Goal: Book appointment/travel/reservation

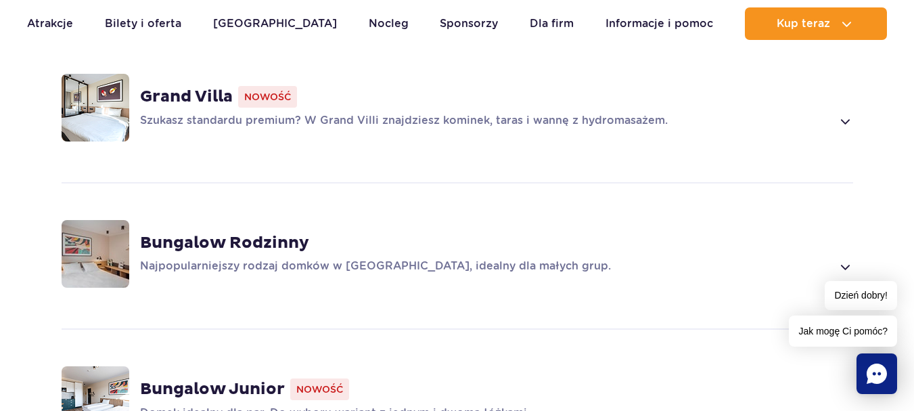
scroll to position [1083, 0]
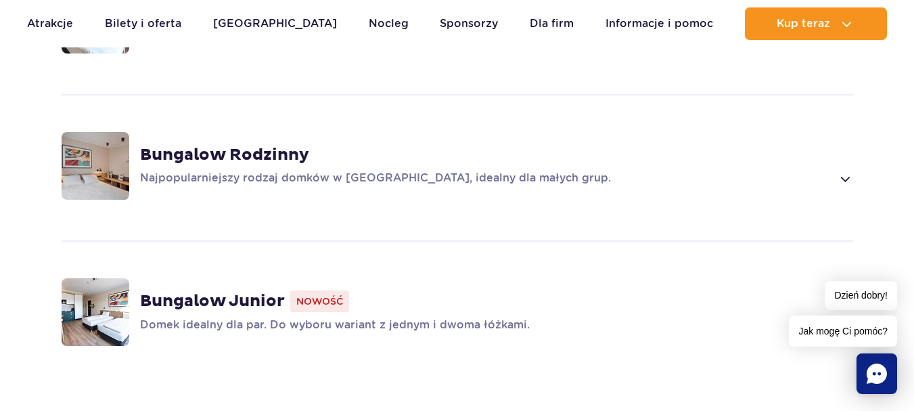
click at [114, 296] on img at bounding box center [96, 312] width 68 height 68
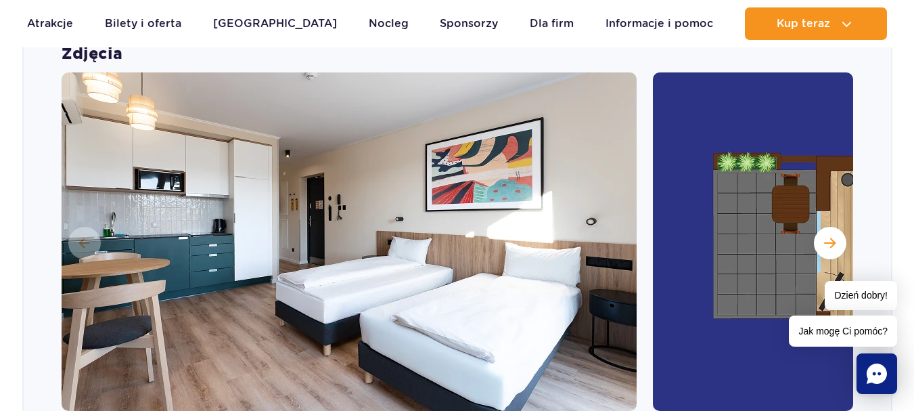
scroll to position [1443, 0]
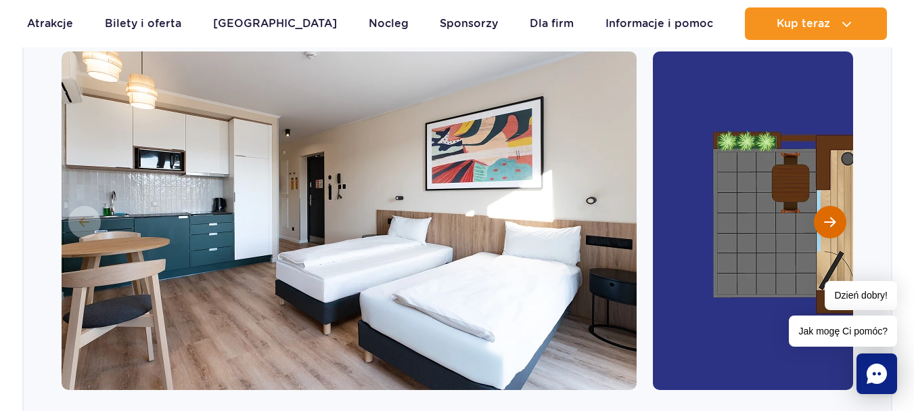
click at [836, 206] on button "Następny slajd" at bounding box center [830, 222] width 32 height 32
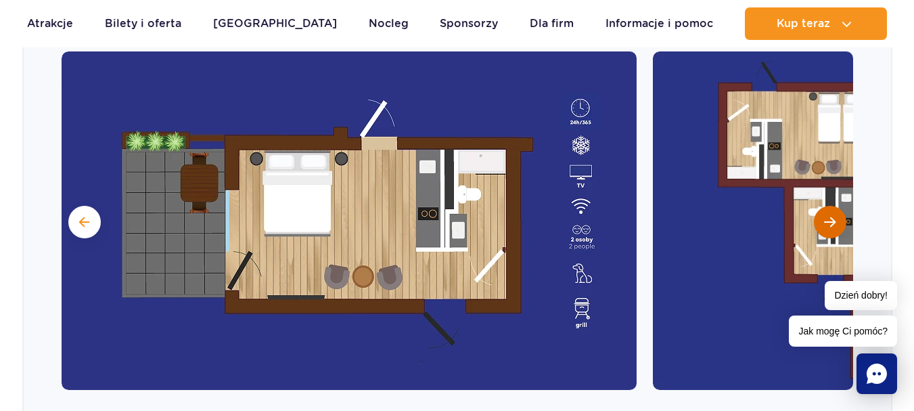
click at [832, 216] on span "Następny slajd" at bounding box center [830, 222] width 12 height 12
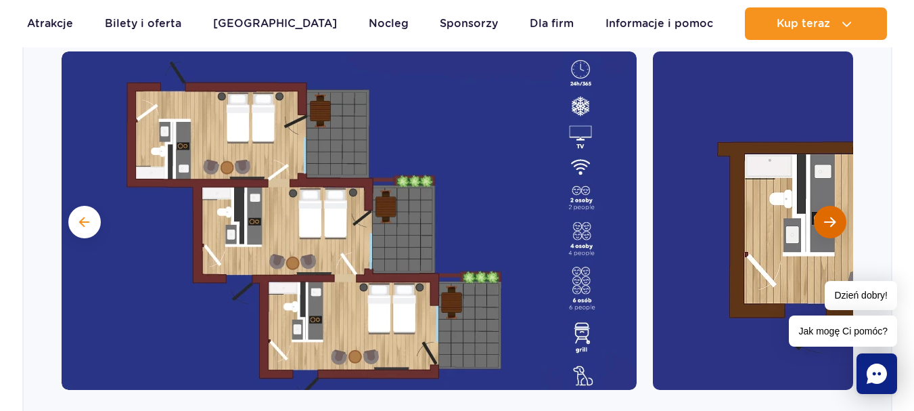
click at [828, 216] on span "Następny slajd" at bounding box center [830, 222] width 12 height 12
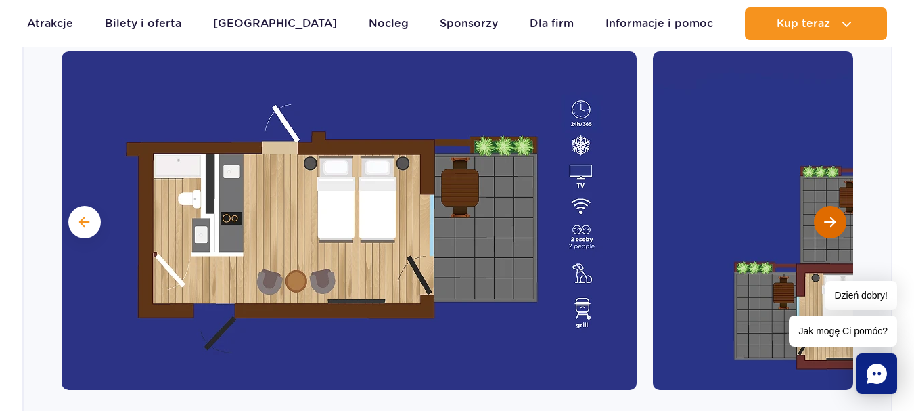
click at [829, 216] on span "Następny slajd" at bounding box center [830, 222] width 12 height 12
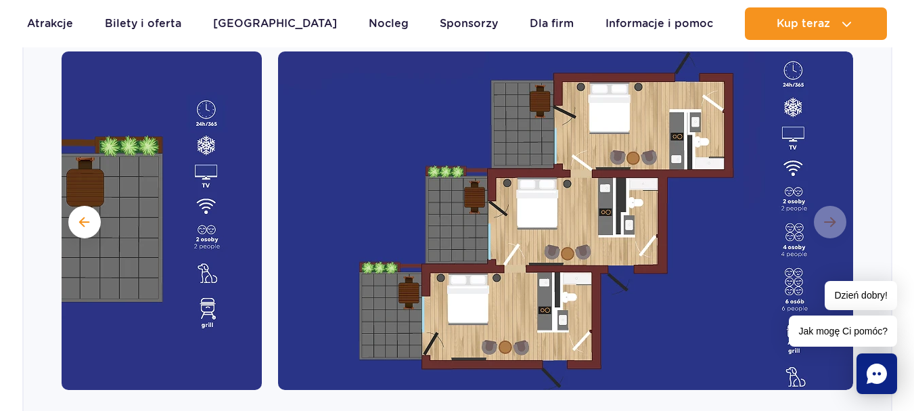
click at [837, 206] on img at bounding box center [565, 220] width 575 height 338
click at [83, 216] on span at bounding box center [84, 222] width 10 height 12
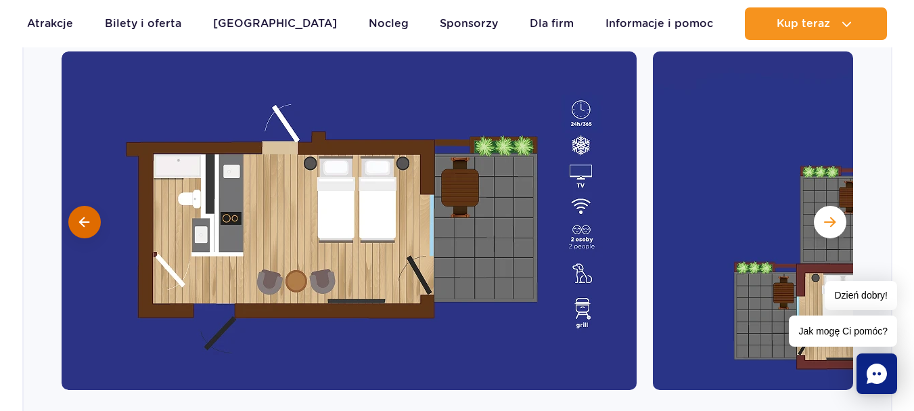
click at [83, 216] on span at bounding box center [84, 222] width 10 height 12
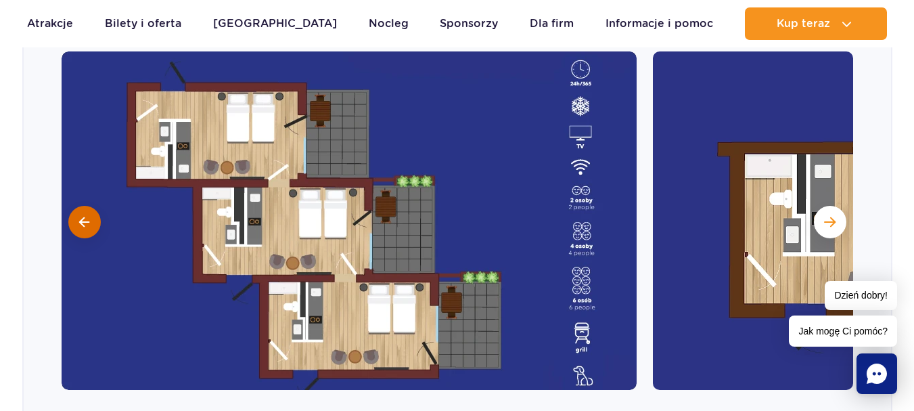
click at [83, 216] on span at bounding box center [84, 222] width 10 height 12
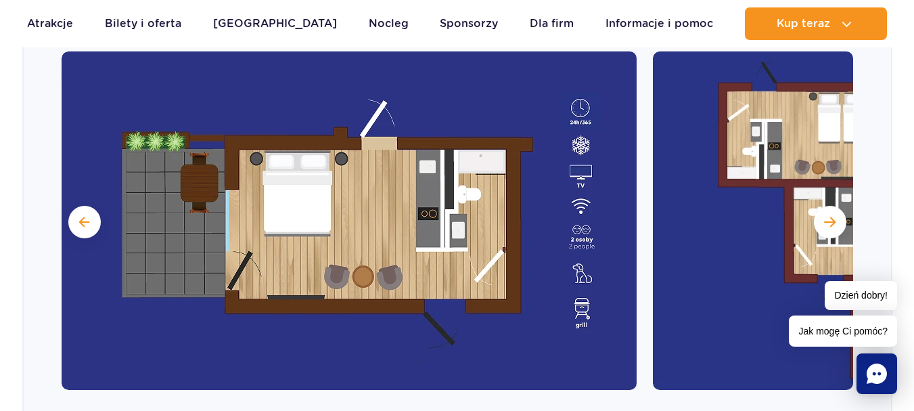
click at [378, 198] on img at bounding box center [349, 220] width 575 height 338
drag, startPoint x: 376, startPoint y: 199, endPoint x: 26, endPoint y: 273, distance: 357.6
click at [26, 273] on div "Zdjęcia" at bounding box center [457, 206] width 867 height 367
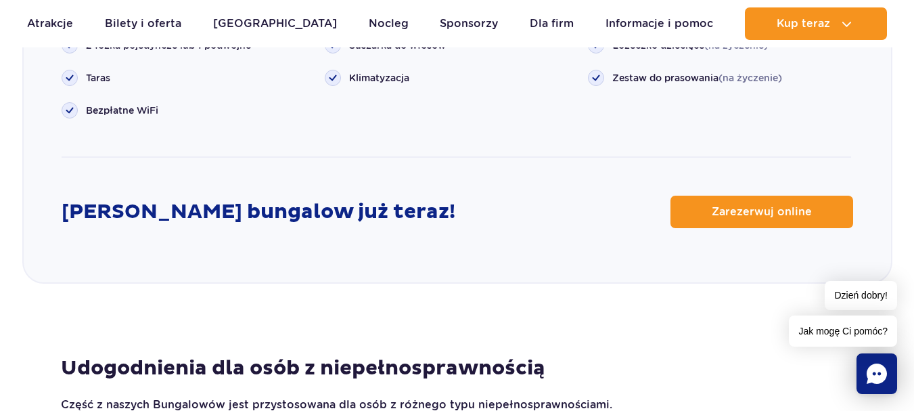
scroll to position [1917, 0]
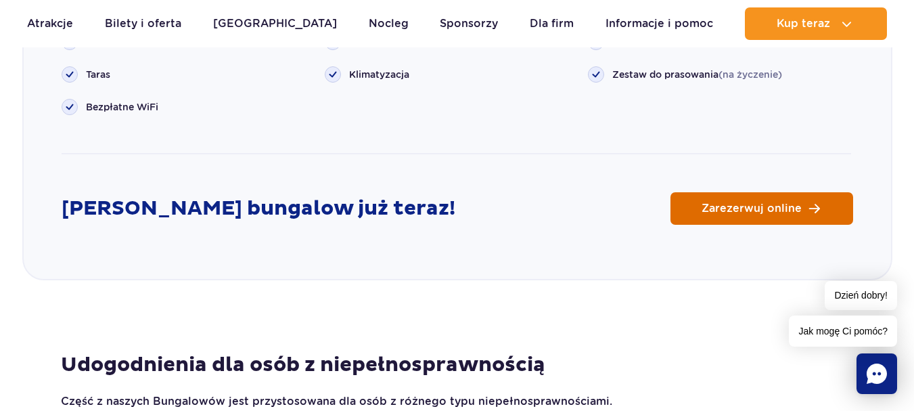
click at [756, 203] on span "Zarezerwuj online" at bounding box center [752, 208] width 100 height 11
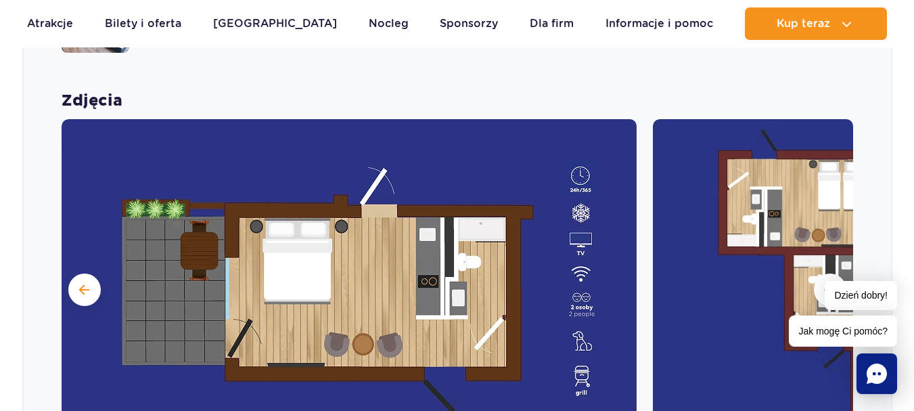
scroll to position [902, 0]
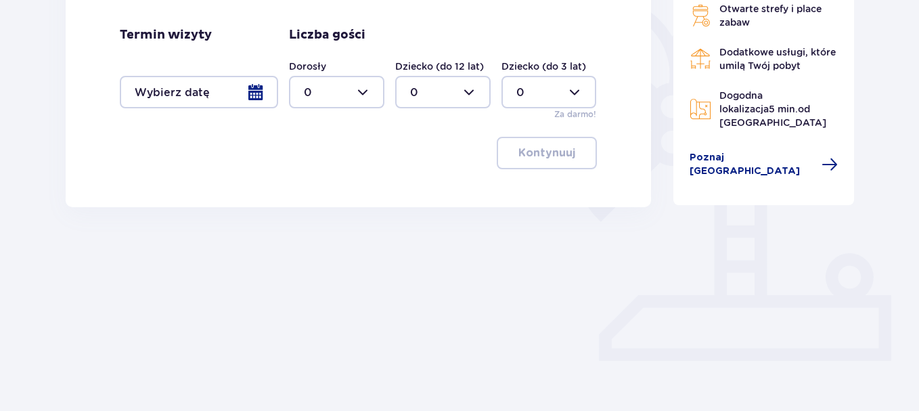
scroll to position [271, 0]
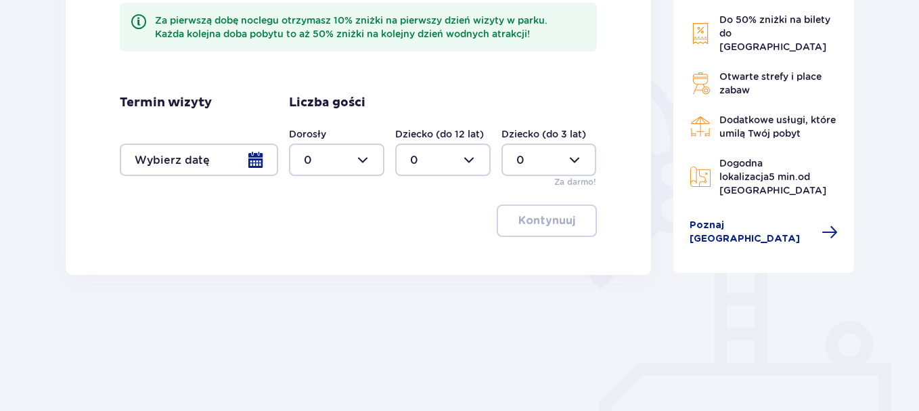
click at [257, 160] on div at bounding box center [199, 159] width 158 height 32
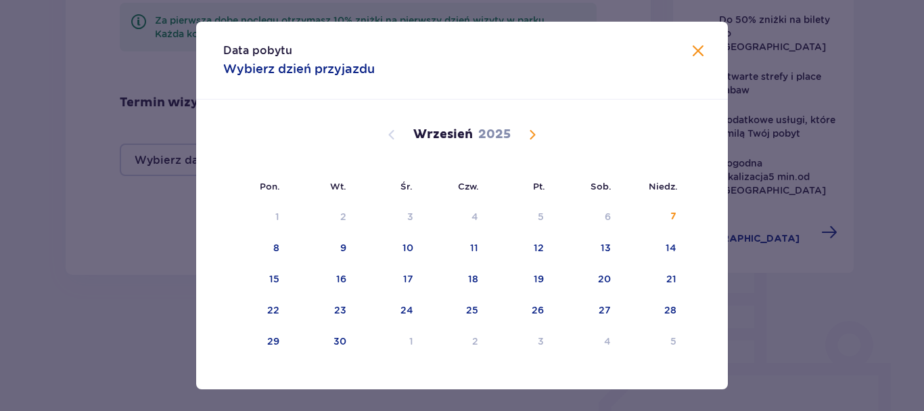
click at [532, 135] on span "Calendar" at bounding box center [532, 135] width 16 height 16
click at [605, 277] on div "18" at bounding box center [606, 279] width 10 height 14
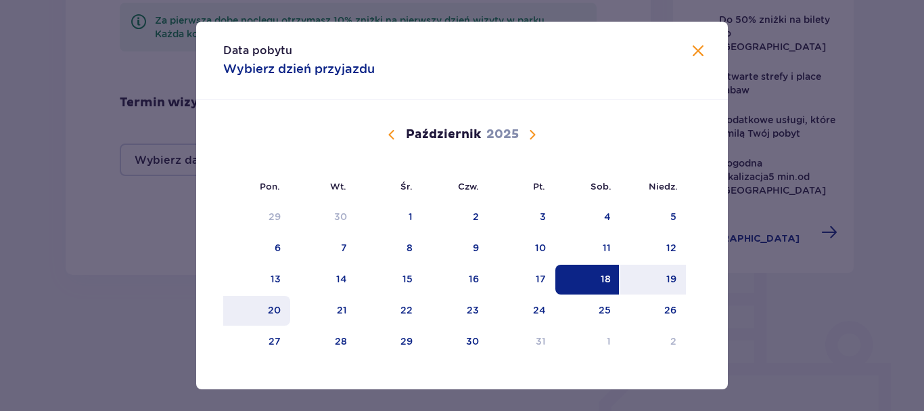
click at [270, 313] on div "20" at bounding box center [274, 310] width 13 height 14
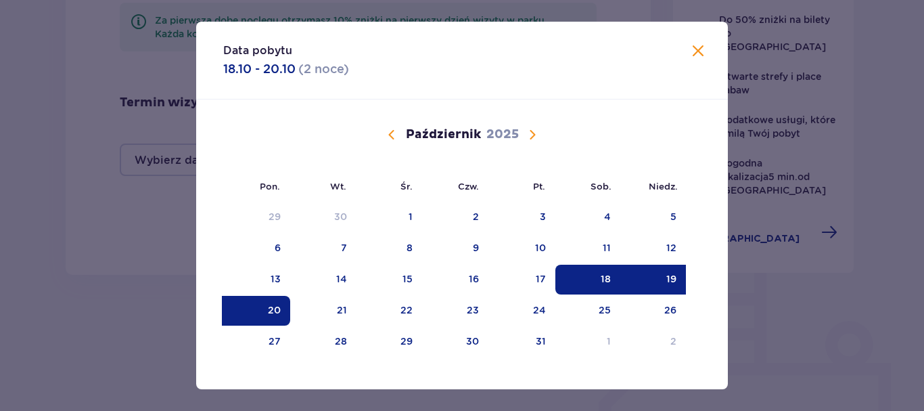
type input "18.10.25 - 20.10.25"
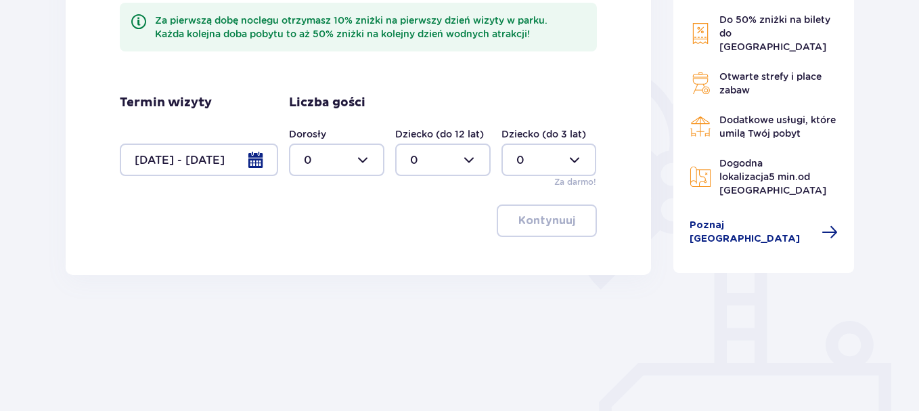
click at [365, 160] on div at bounding box center [336, 159] width 95 height 32
click at [310, 258] on p "2" at bounding box center [307, 257] width 7 height 15
type input "2"
click at [553, 225] on p "Kontynuuj" at bounding box center [546, 220] width 57 height 15
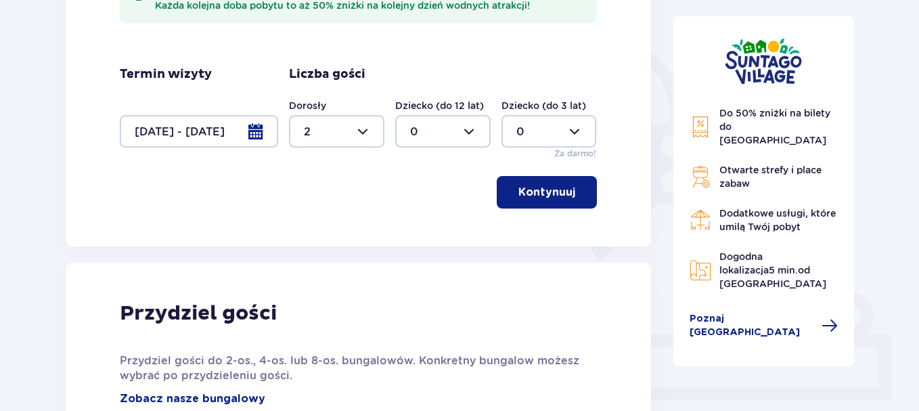
scroll to position [275, 0]
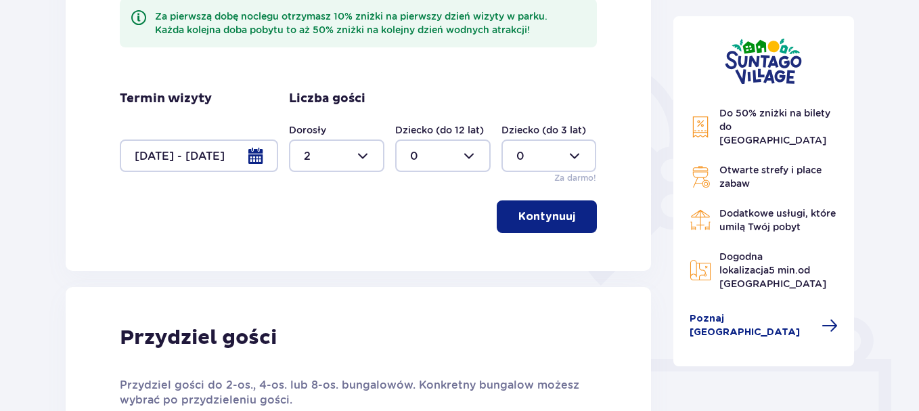
click at [548, 220] on p "Kontynuuj" at bounding box center [546, 216] width 57 height 15
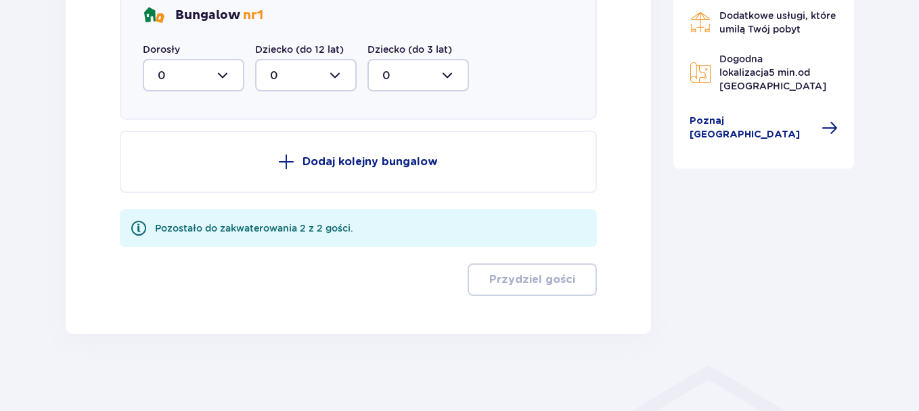
scroll to position [670, 0]
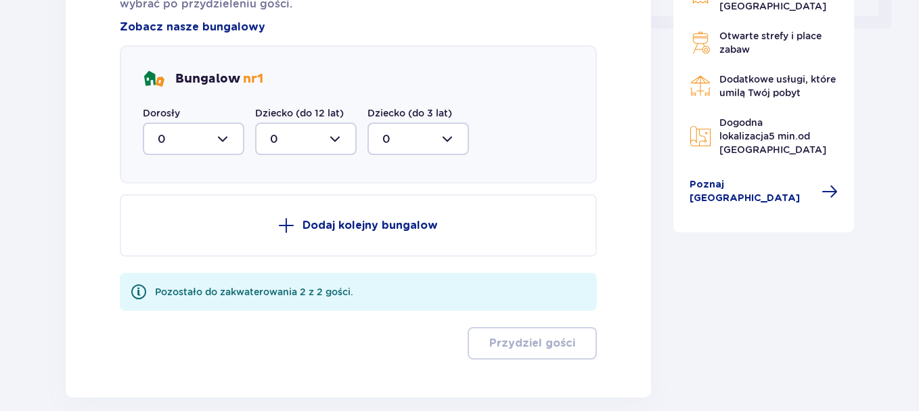
click at [225, 136] on div at bounding box center [193, 138] width 101 height 32
click at [166, 235] on div "2" at bounding box center [194, 236] width 72 height 15
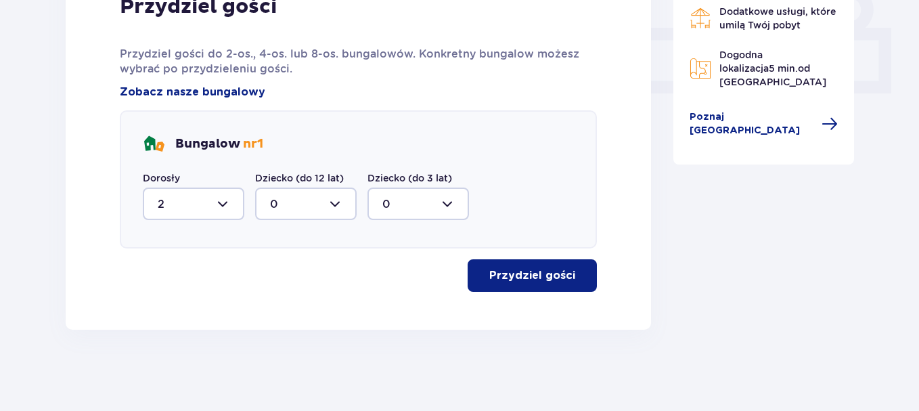
click at [87, 250] on div "Przydziel gości Przydziel gości do 2-os., 4-os. lub 8-os. bungalowów. Konkretny…" at bounding box center [358, 142] width 585 height 373
click at [539, 276] on p "Przydziel gości" at bounding box center [532, 275] width 86 height 15
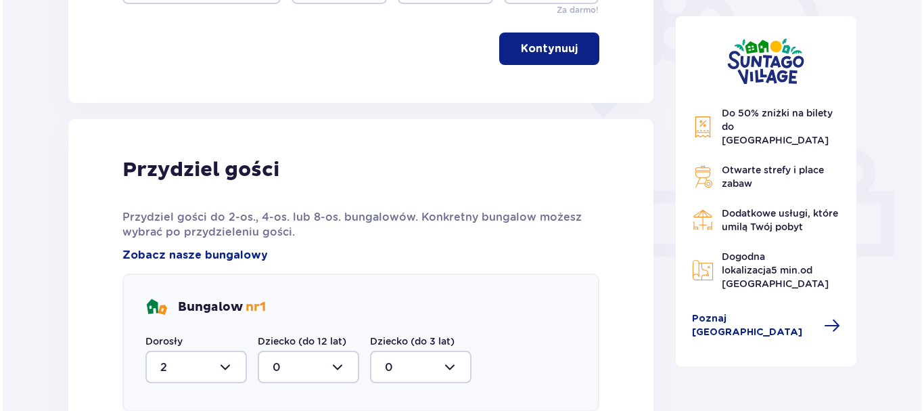
scroll to position [461, 0]
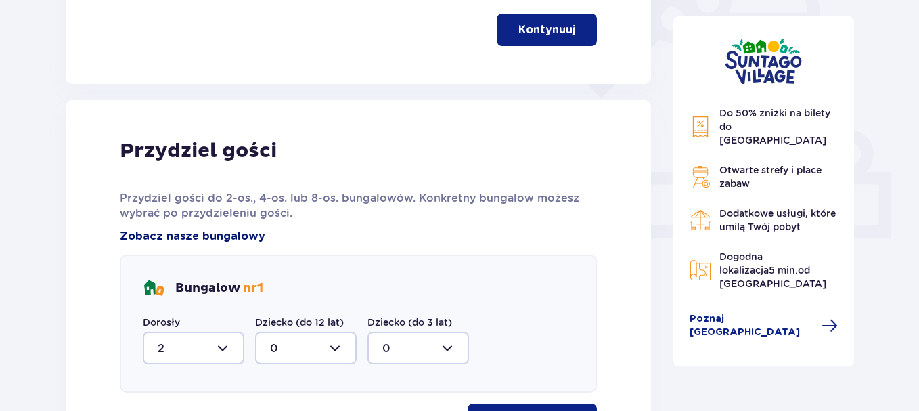
click at [173, 232] on span "Zobacz nasze bungalowy" at bounding box center [192, 236] width 145 height 15
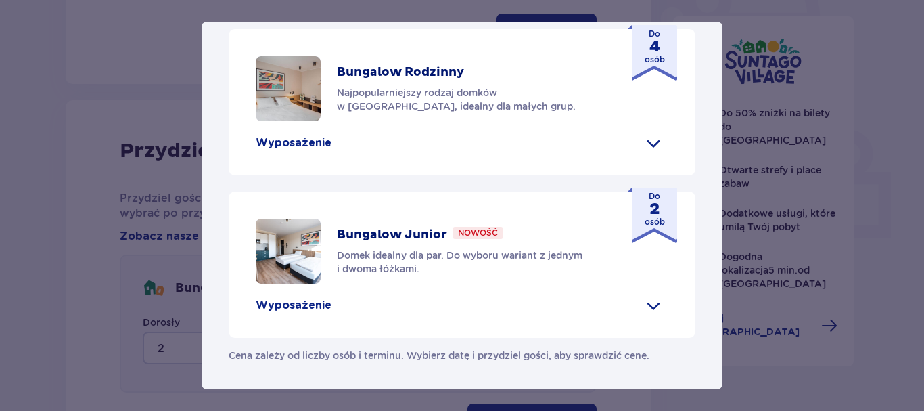
scroll to position [769, 0]
click at [302, 306] on p "Wyposażenie" at bounding box center [294, 305] width 76 height 15
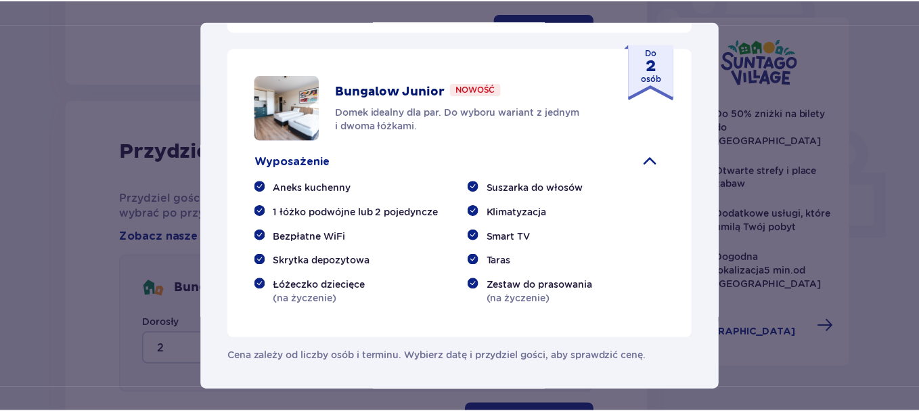
scroll to position [912, 0]
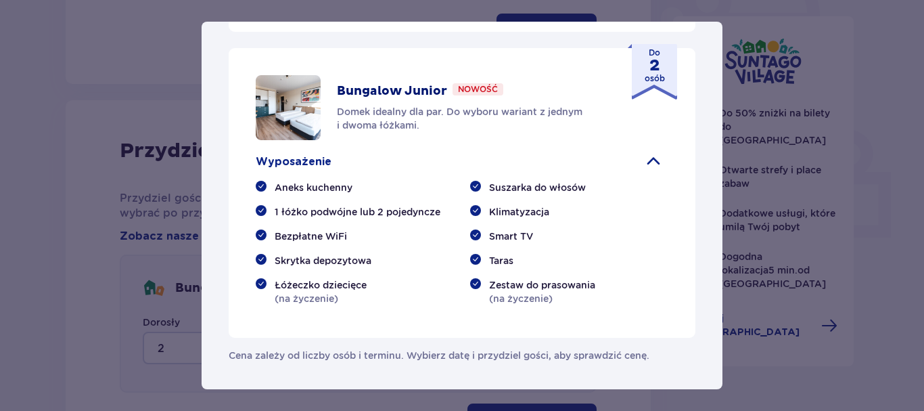
click at [54, 200] on div "Suntago Village Suntago Village to idealne miejsce dla fanów dobrej zabawy i tr…" at bounding box center [462, 205] width 924 height 411
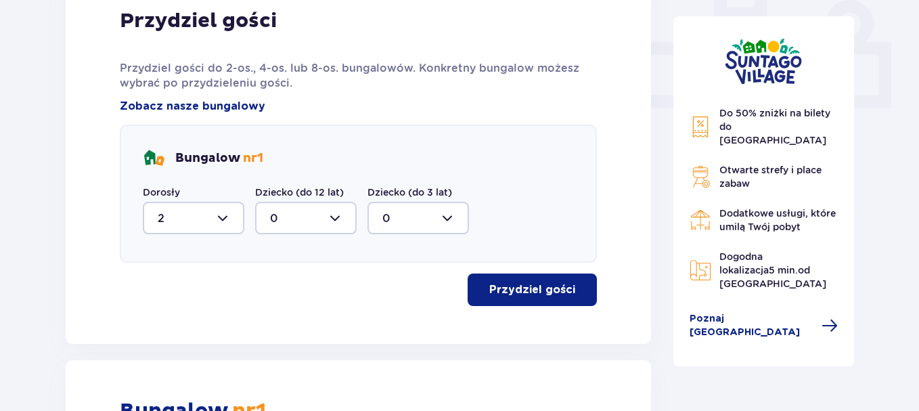
scroll to position [597, 0]
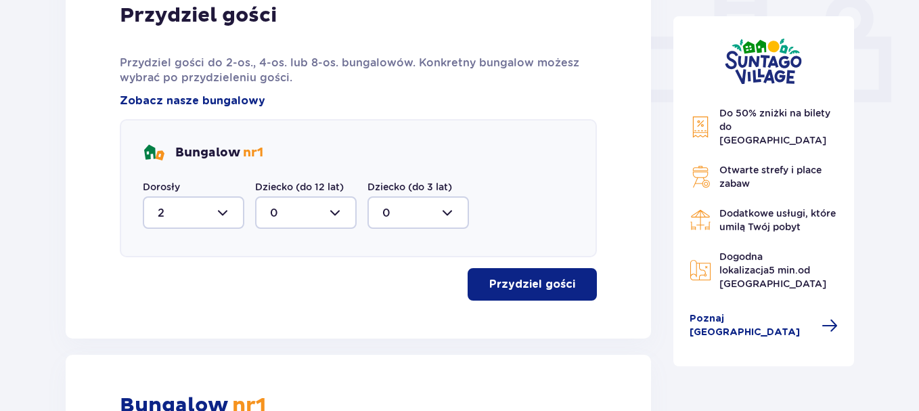
click at [221, 211] on div at bounding box center [193, 212] width 101 height 32
click at [164, 250] on p "0" at bounding box center [162, 253] width 8 height 15
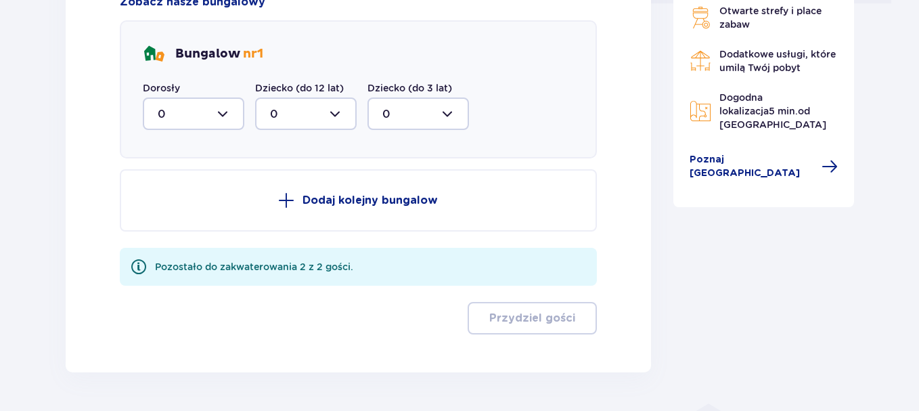
scroll to position [603, 0]
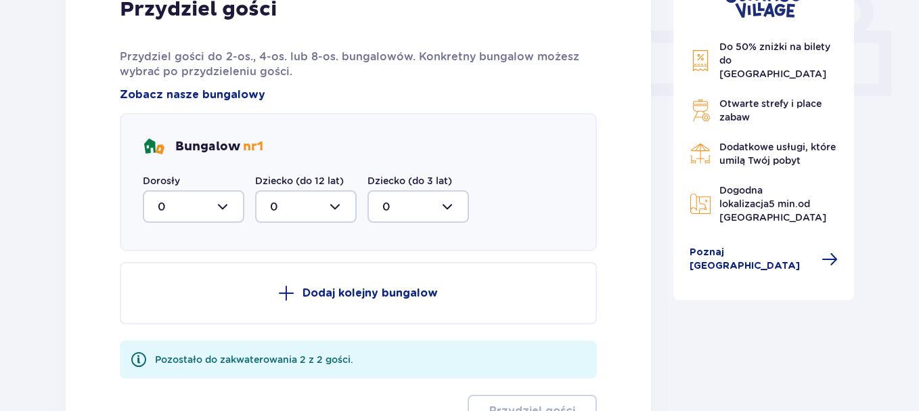
click at [228, 204] on div at bounding box center [193, 206] width 101 height 32
click at [162, 302] on p "2" at bounding box center [161, 304] width 7 height 15
type input "2"
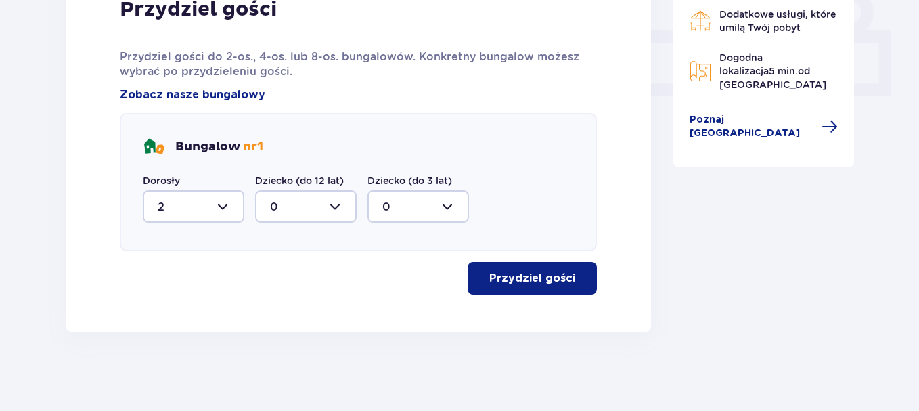
click at [522, 282] on p "Przydziel gości" at bounding box center [532, 278] width 86 height 15
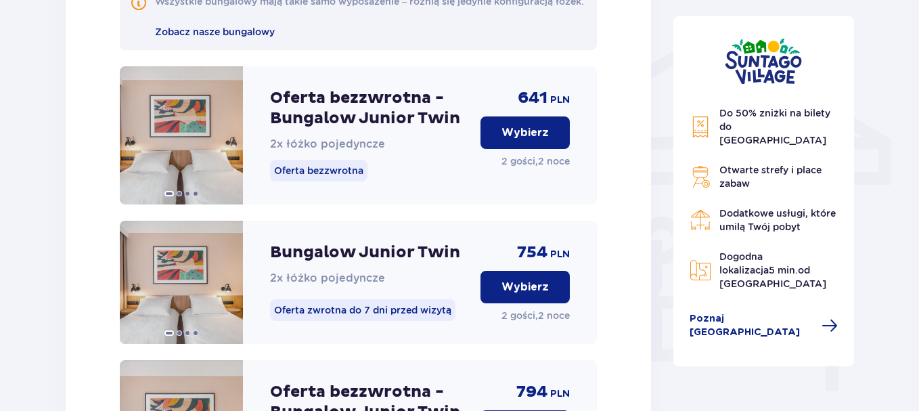
scroll to position [1138, 0]
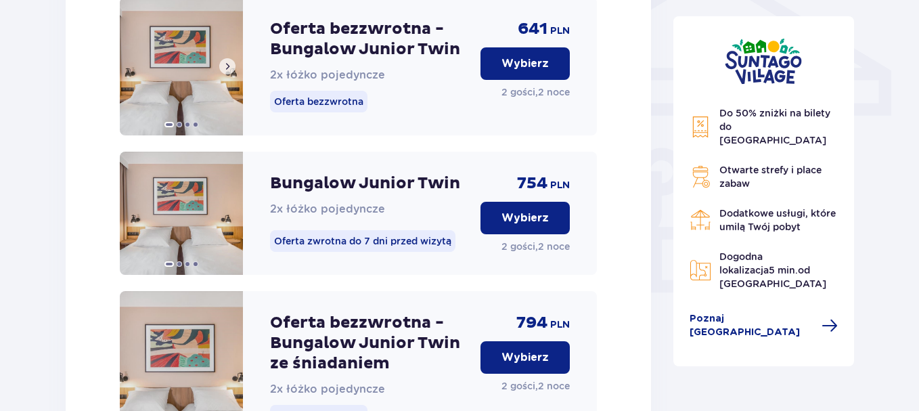
click at [229, 72] on span at bounding box center [227, 66] width 11 height 11
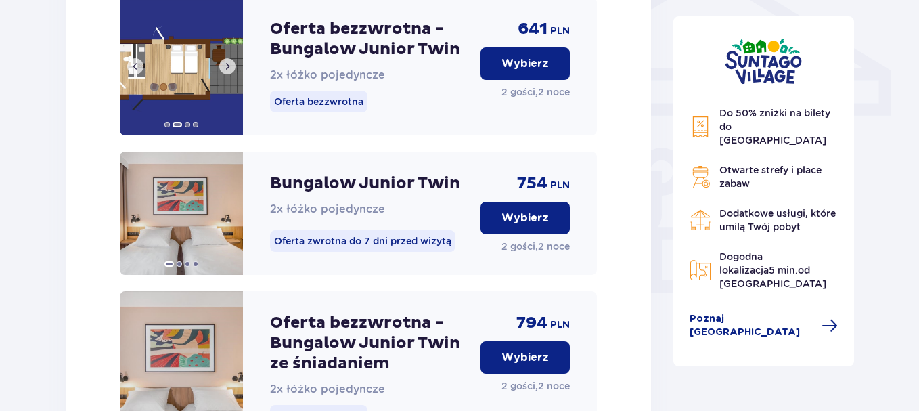
click at [229, 72] on span at bounding box center [227, 66] width 11 height 11
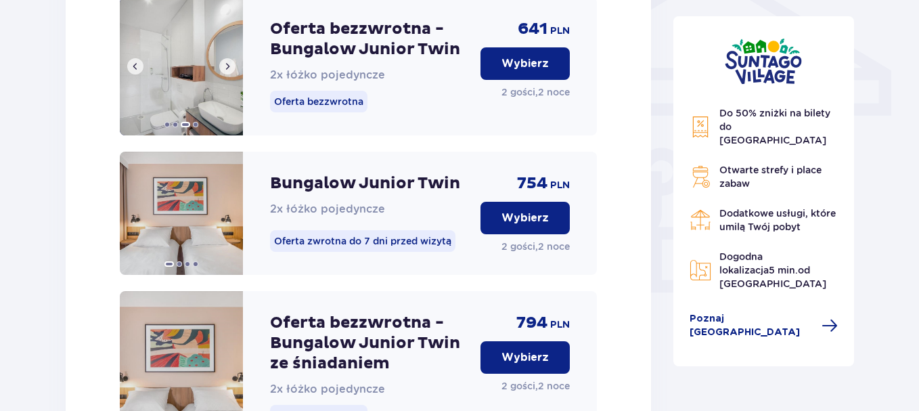
click at [229, 72] on span at bounding box center [227, 66] width 11 height 11
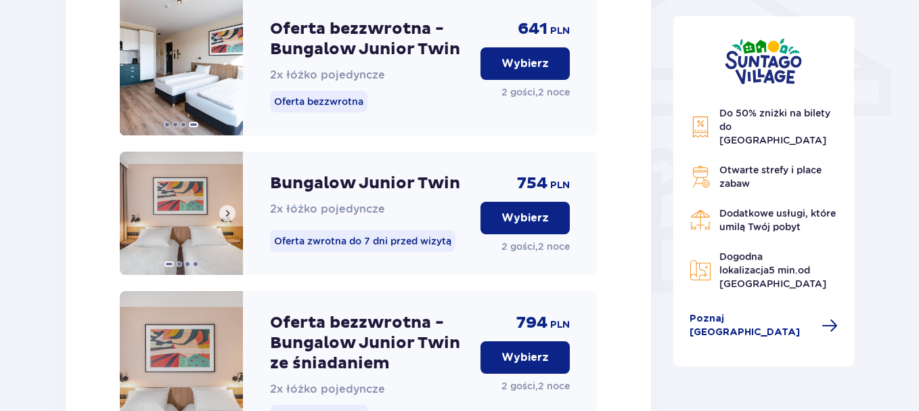
click at [228, 219] on span at bounding box center [227, 213] width 11 height 11
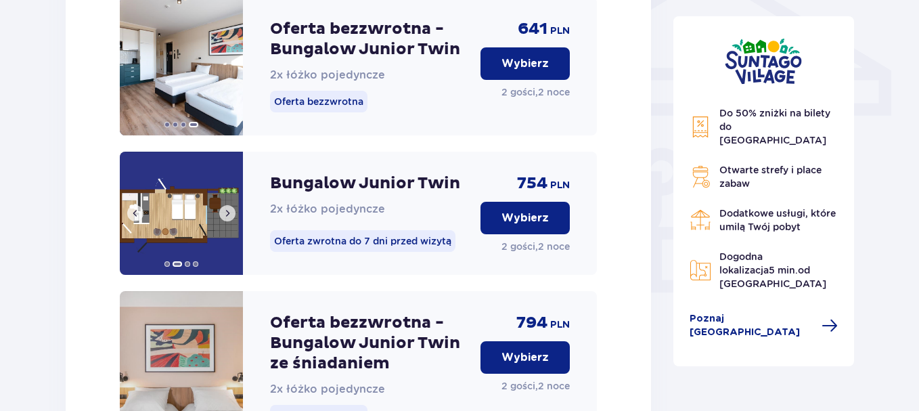
click at [228, 219] on span at bounding box center [227, 213] width 11 height 11
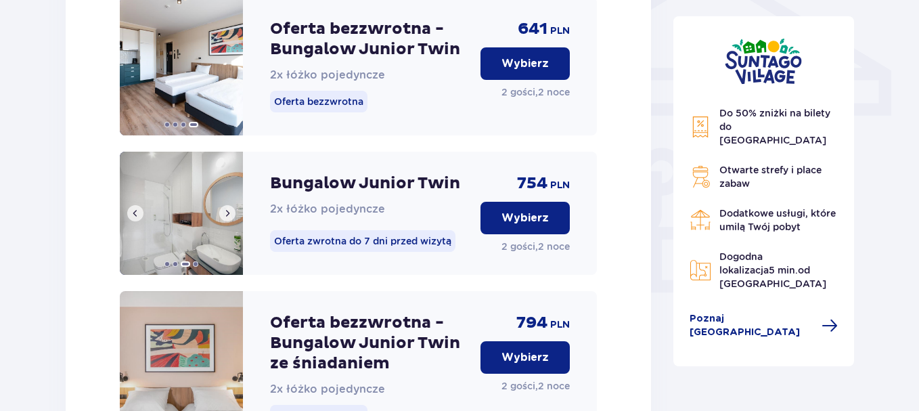
click at [228, 219] on span at bounding box center [227, 213] width 11 height 11
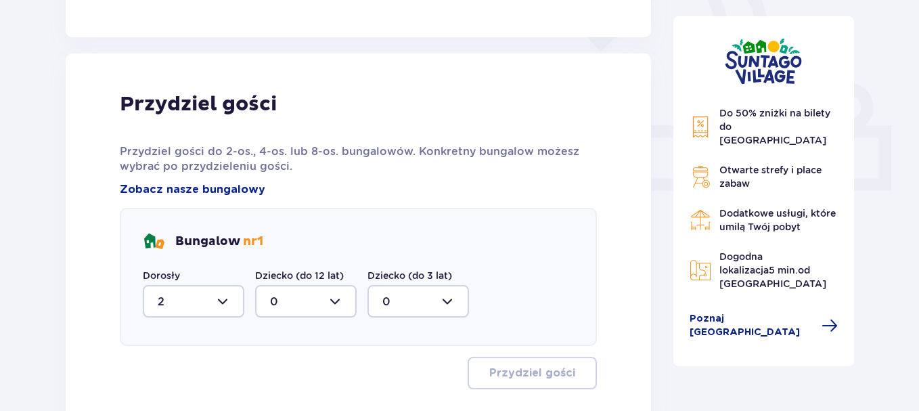
scroll to position [340, 0]
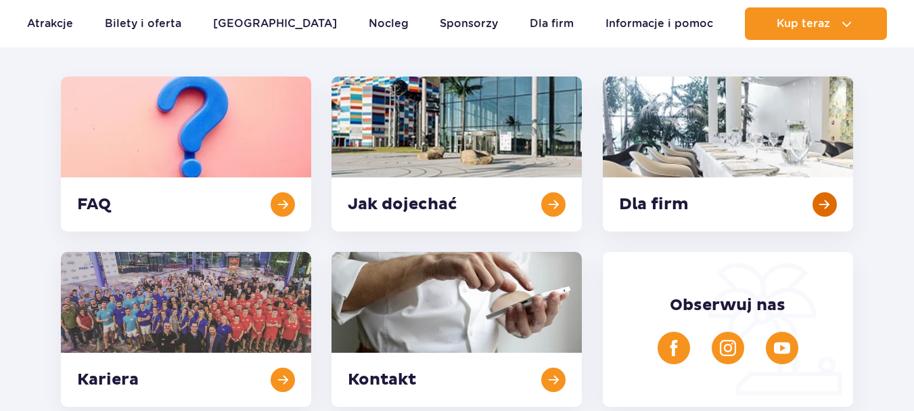
scroll to position [203, 0]
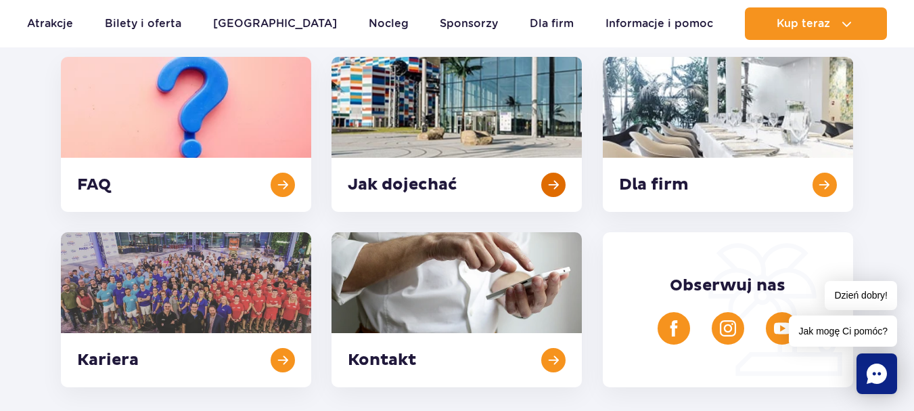
click at [552, 185] on link at bounding box center [457, 134] width 250 height 155
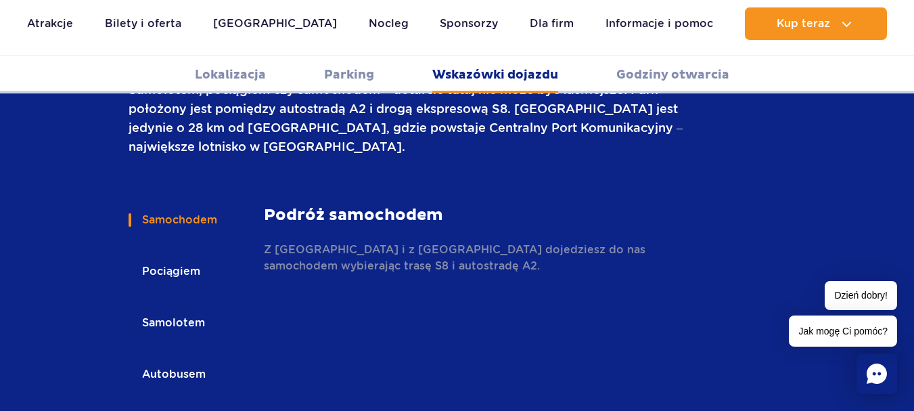
scroll to position [1936, 0]
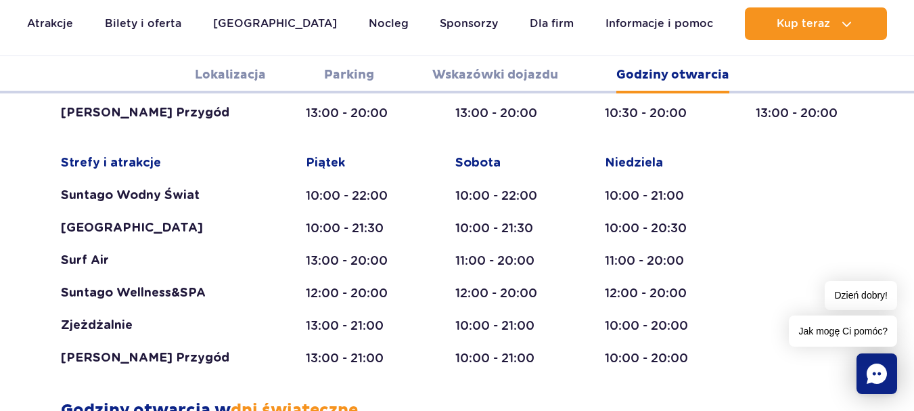
scroll to position [2680, 0]
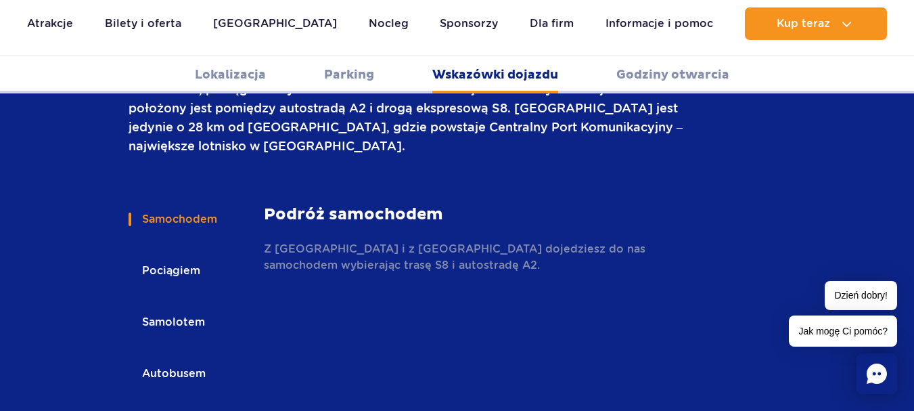
scroll to position [1868, 0]
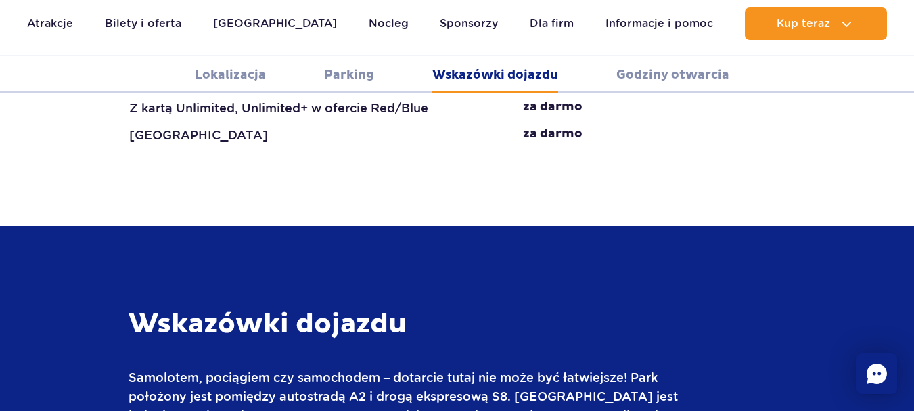
scroll to position [1733, 0]
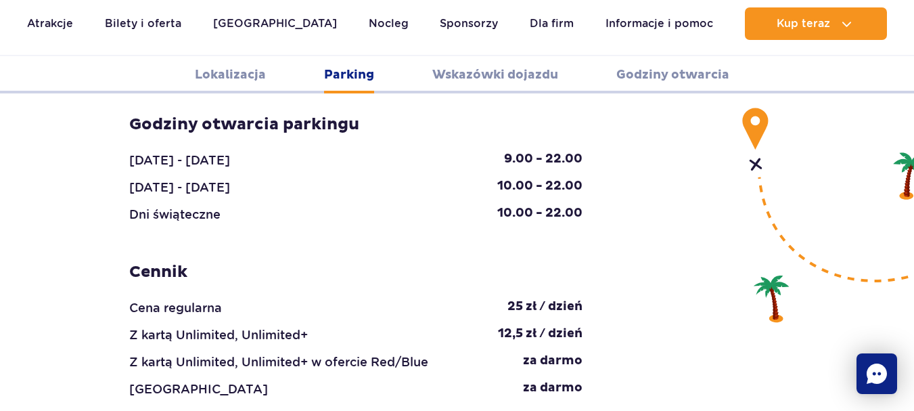
scroll to position [1394, 0]
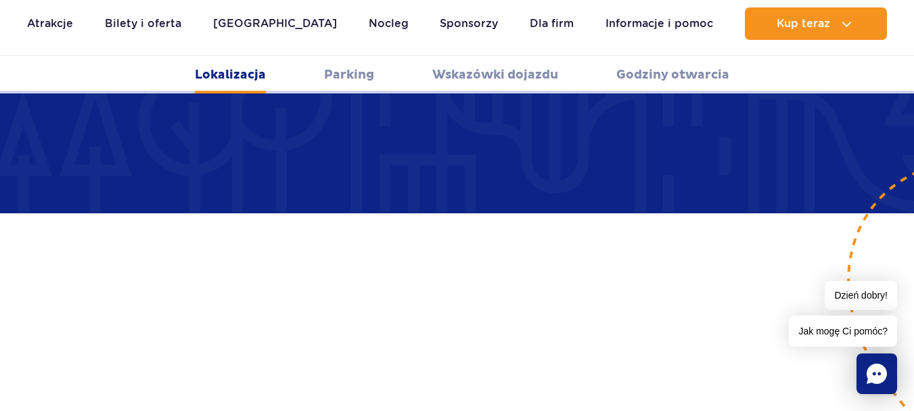
scroll to position [853, 0]
